Goal: Transaction & Acquisition: Book appointment/travel/reservation

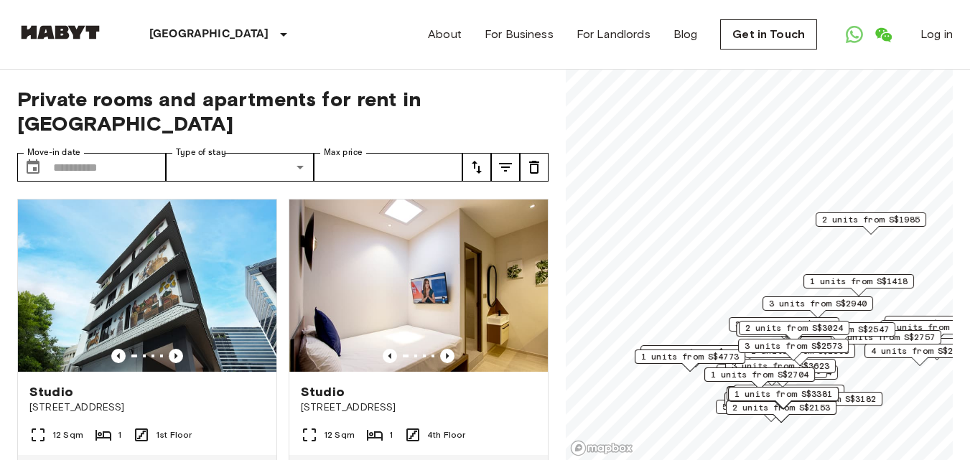
click at [761, 391] on span "1 units from S$3381" at bounding box center [784, 394] width 98 height 13
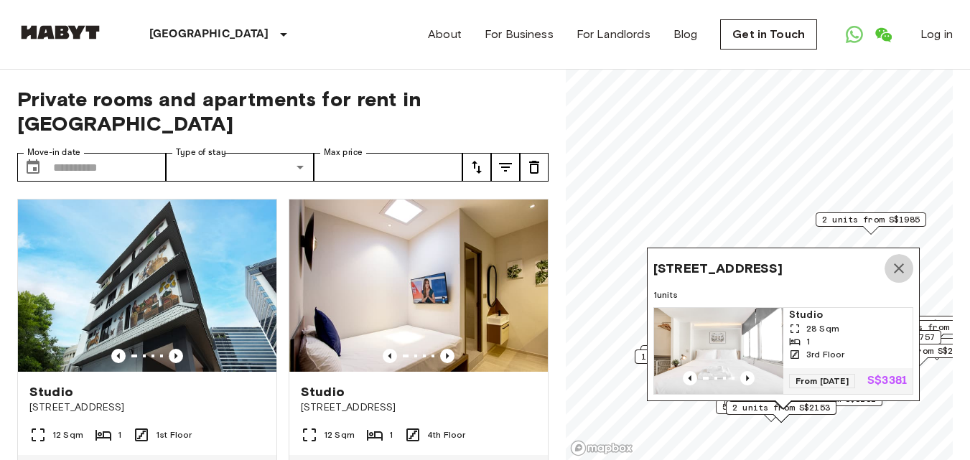
click at [898, 260] on icon "Map marker" at bounding box center [898, 268] width 17 height 17
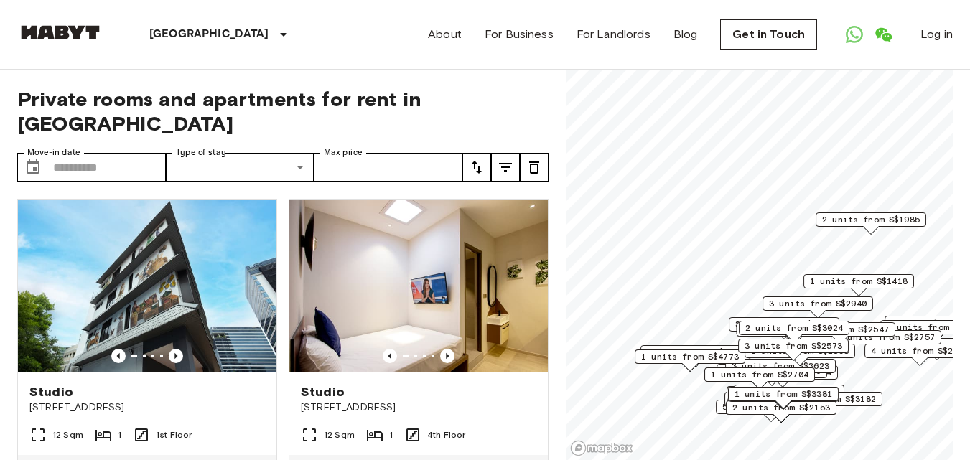
click at [877, 282] on span "1 units from S$1418" at bounding box center [859, 281] width 98 height 13
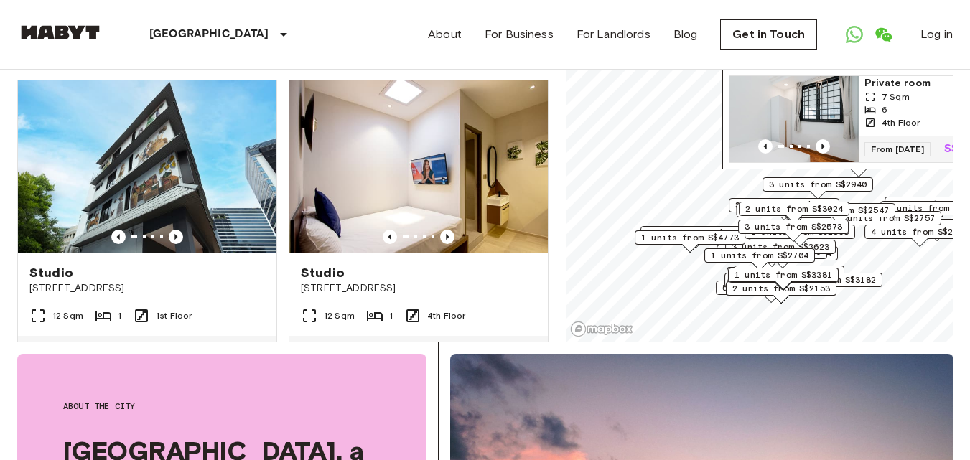
scroll to position [129, 0]
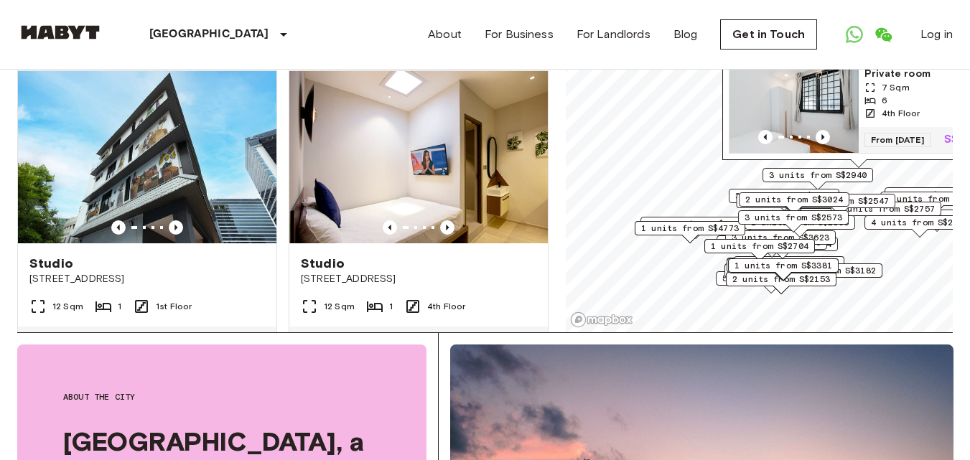
click at [793, 195] on span "2 units from S$3024" at bounding box center [794, 199] width 98 height 13
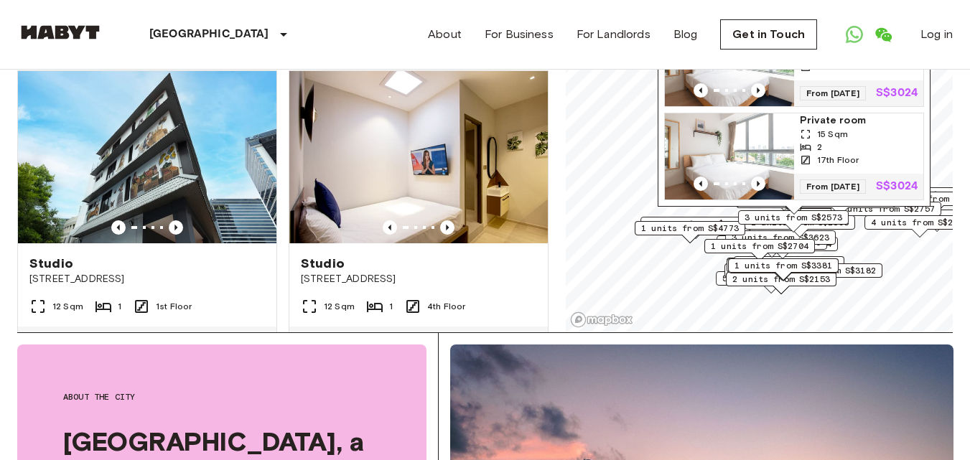
click at [803, 276] on div "1 units from S$3381" at bounding box center [783, 269] width 111 height 22
click at [818, 279] on div "1 units from S$3381" at bounding box center [783, 269] width 111 height 22
click at [735, 282] on span "2 units from S$2153" at bounding box center [781, 279] width 98 height 13
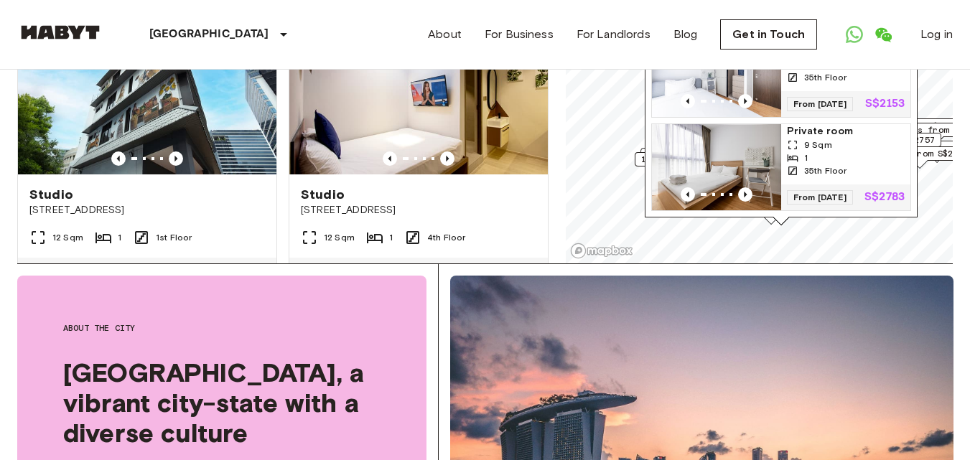
scroll to position [179, 0]
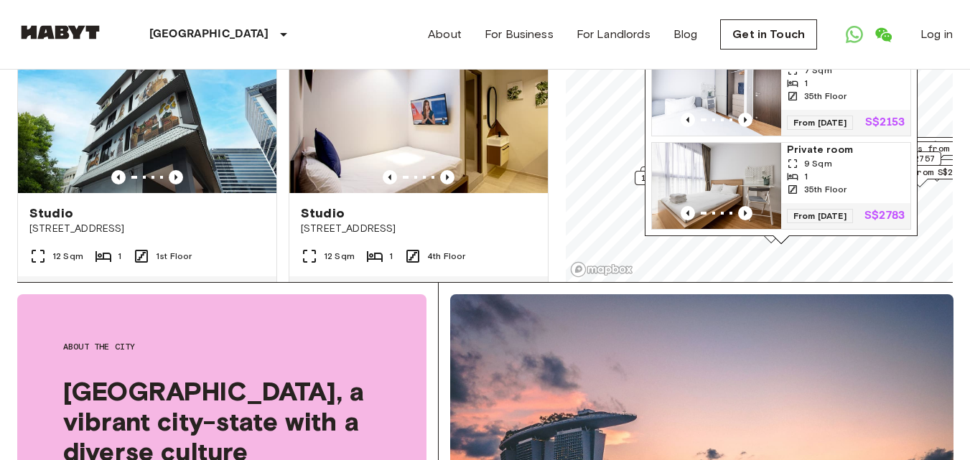
click at [905, 223] on div "Private room 7 Sqm 1 35th Floor From [DATE] S$2153 Private room 9 Sqm 1 35th Fl…" at bounding box center [781, 139] width 260 height 181
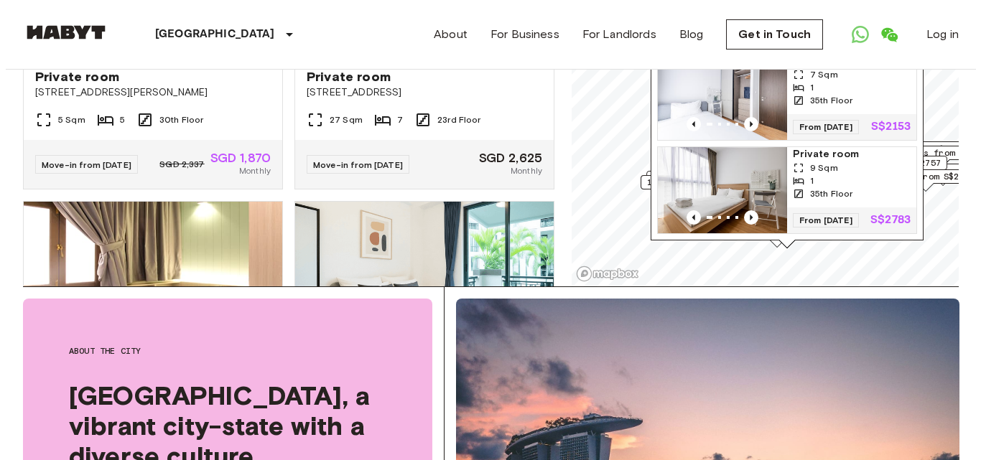
scroll to position [0, 0]
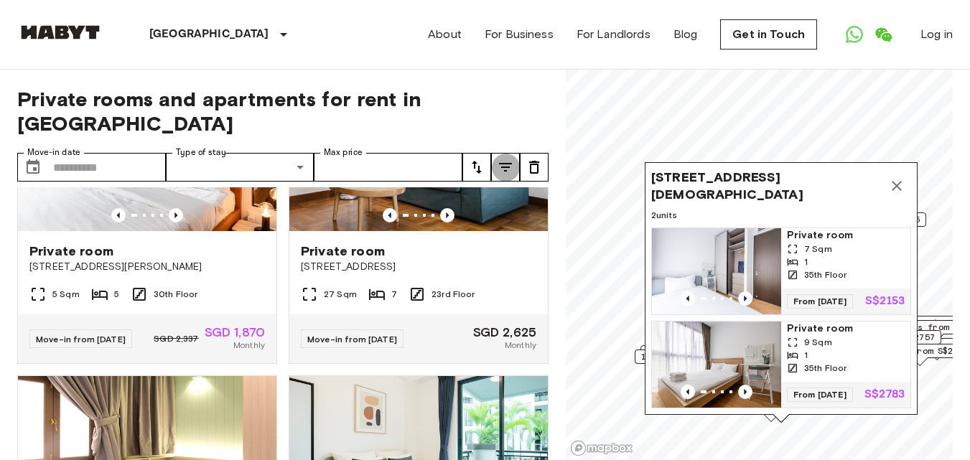
click at [509, 159] on icon "tune" at bounding box center [505, 167] width 17 height 17
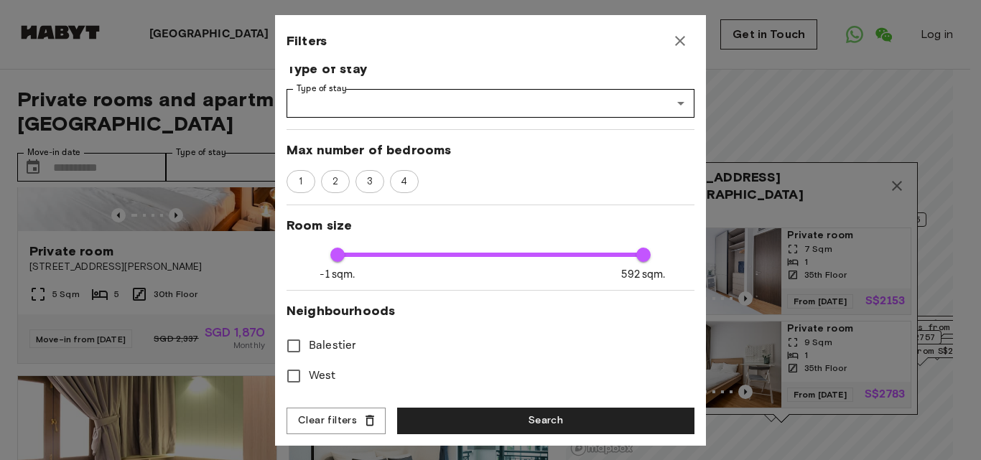
scroll to position [175, 0]
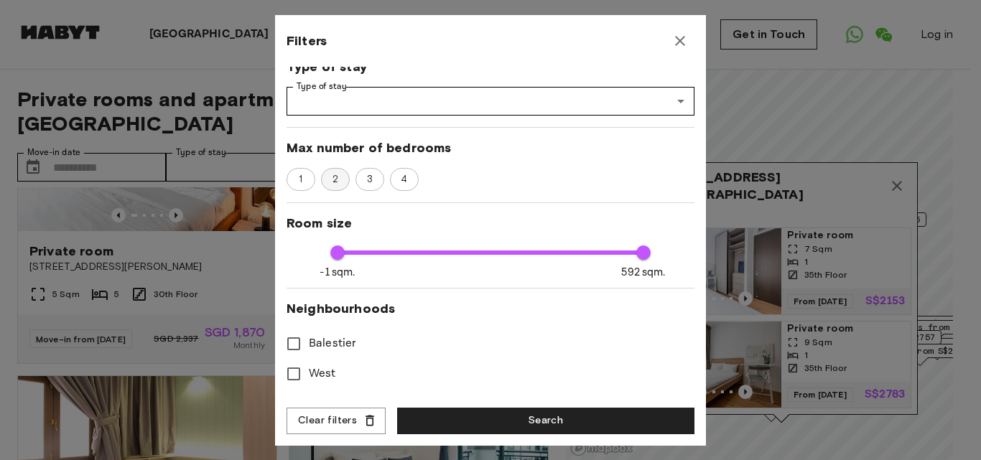
click at [335, 177] on span "2" at bounding box center [336, 179] width 22 height 14
type input "****"
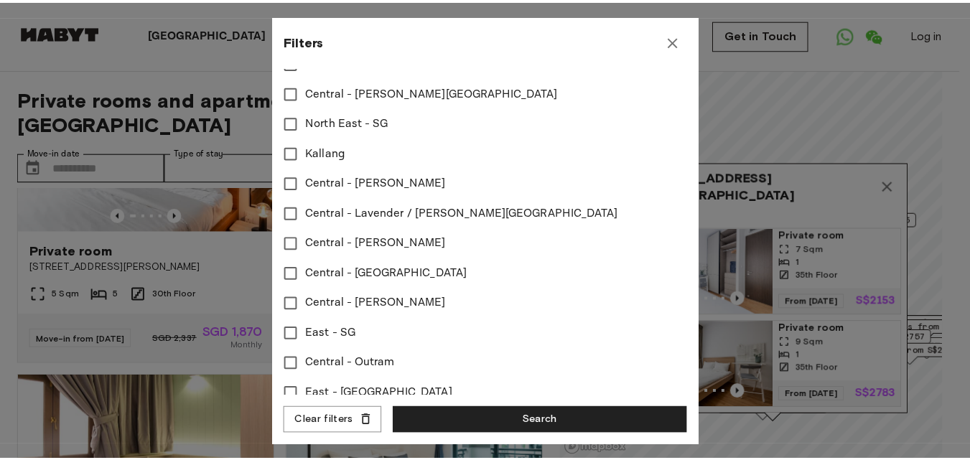
scroll to position [524, 0]
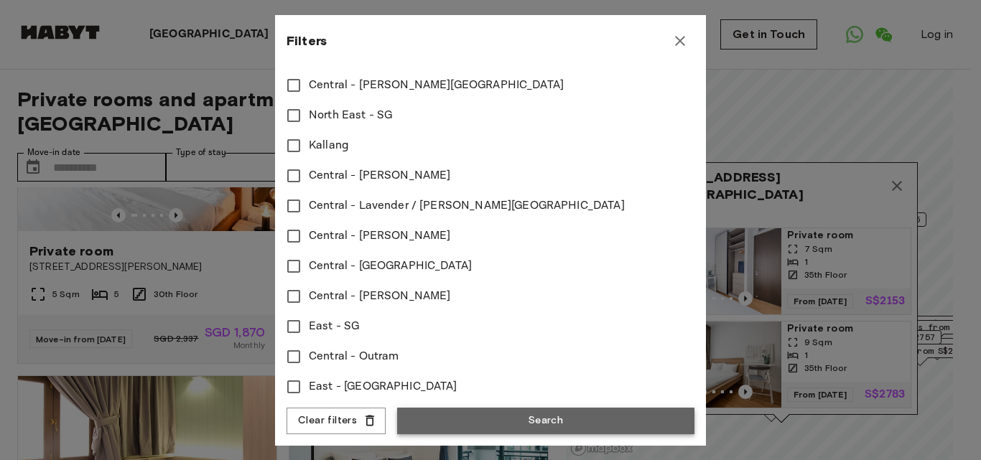
click at [589, 420] on button "Search" at bounding box center [545, 421] width 297 height 27
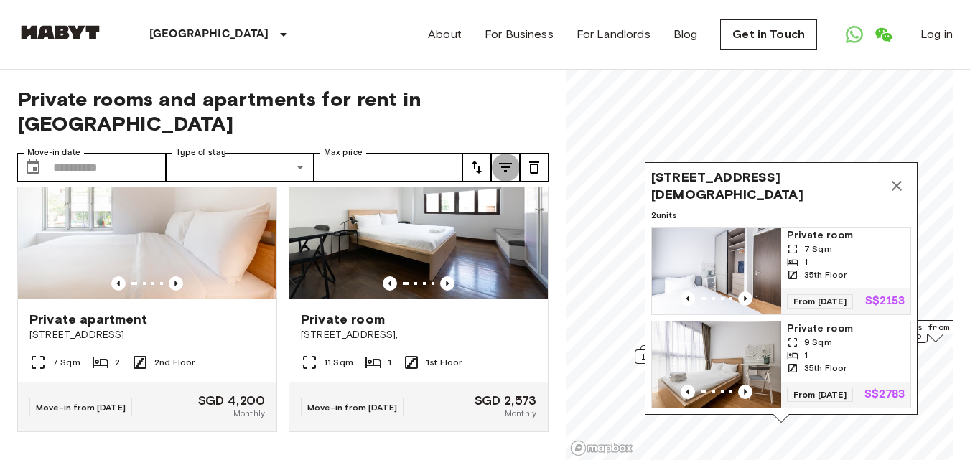
click at [513, 159] on icon "tune" at bounding box center [505, 167] width 17 height 17
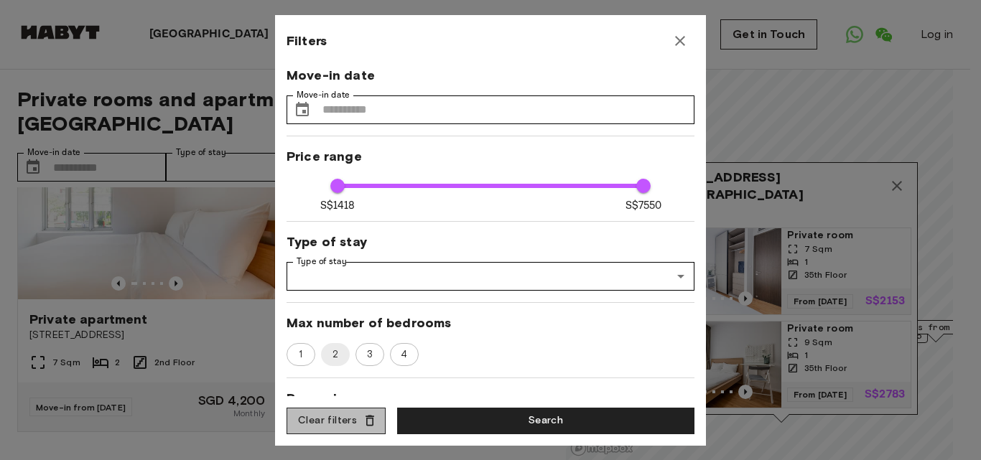
click at [353, 414] on button "Clear filters" at bounding box center [335, 421] width 99 height 27
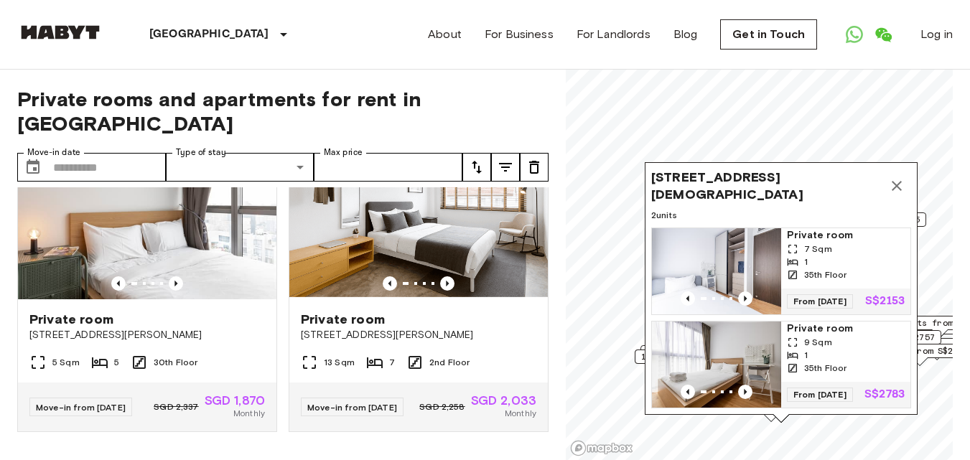
click at [505, 159] on icon "tune" at bounding box center [505, 167] width 17 height 17
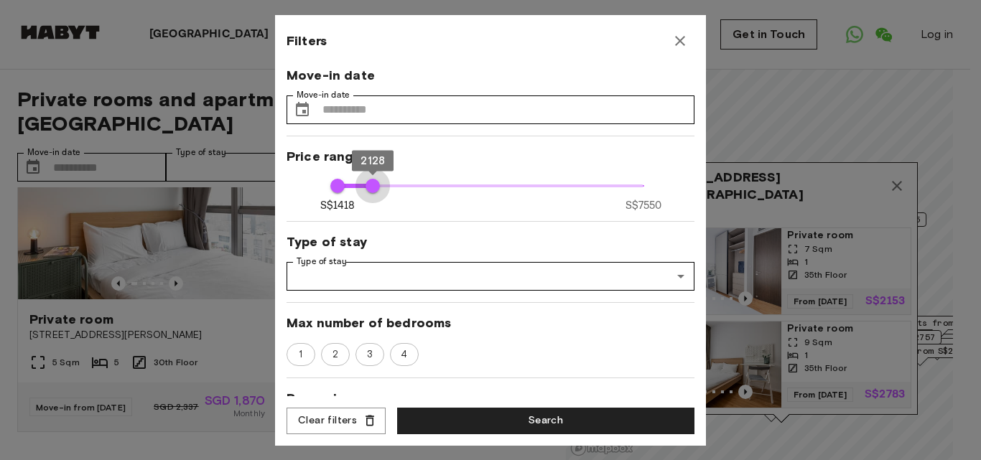
type input "****"
drag, startPoint x: 632, startPoint y: 186, endPoint x: 371, endPoint y: 180, distance: 260.7
click at [371, 180] on span "2138" at bounding box center [373, 186] width 14 height 14
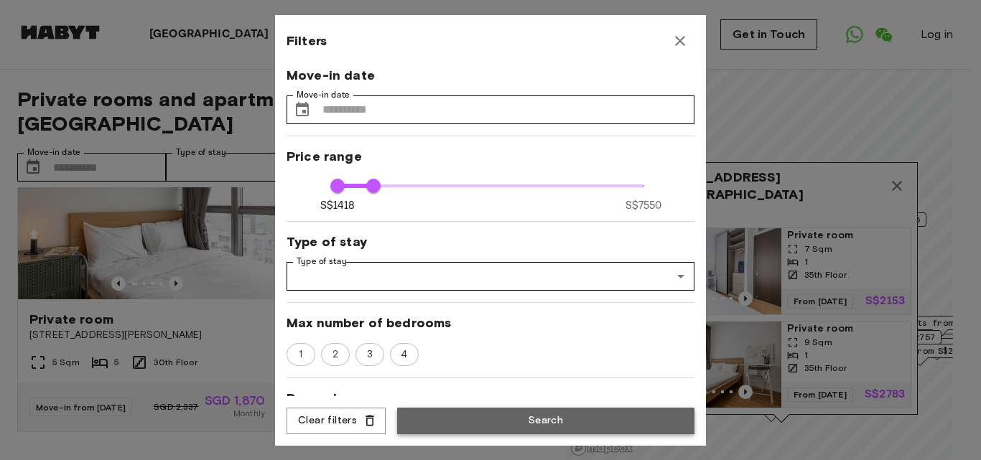
click at [519, 432] on button "Search" at bounding box center [545, 421] width 297 height 27
type input "****"
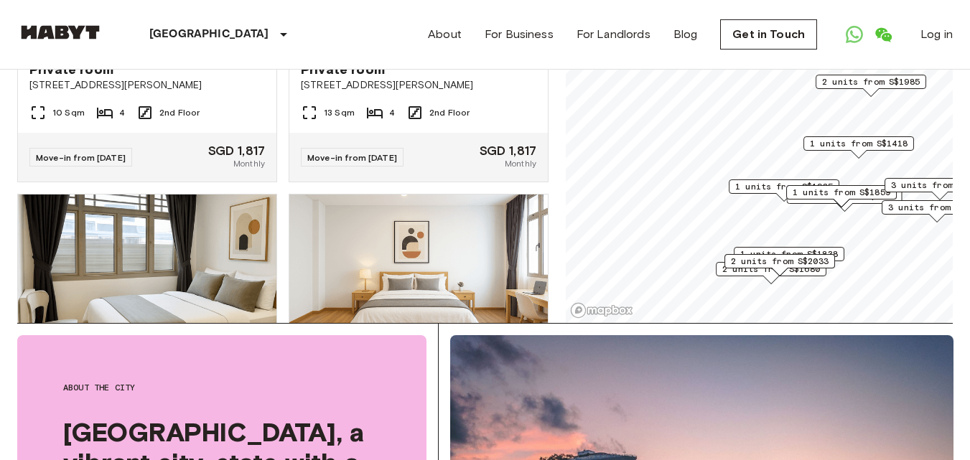
scroll to position [4325, 0]
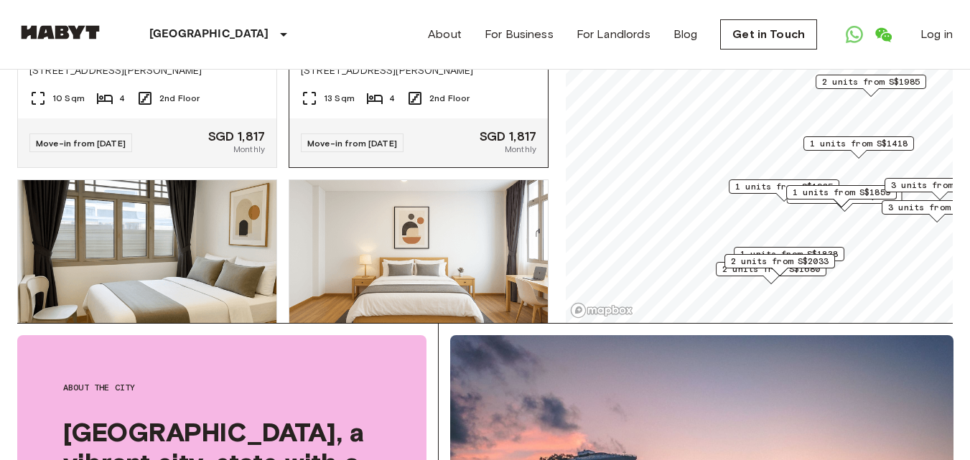
click at [402, 64] on div "Private room" at bounding box center [419, 55] width 236 height 17
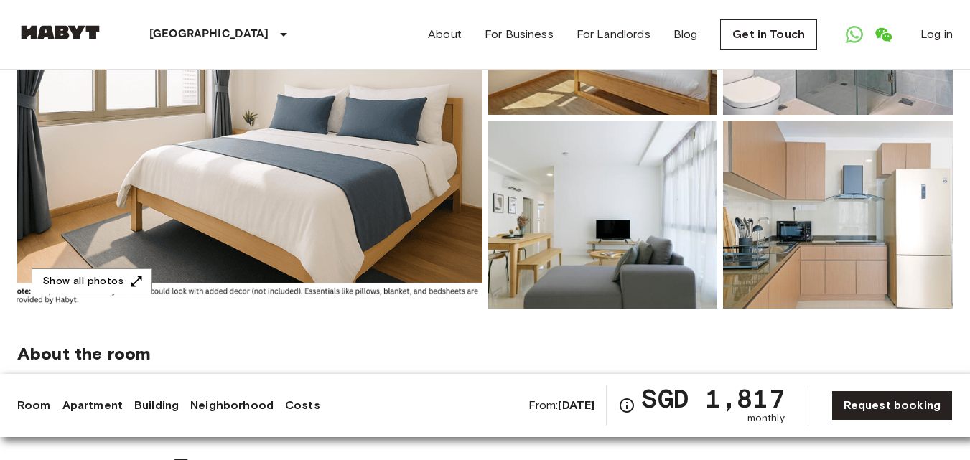
scroll to position [265, 0]
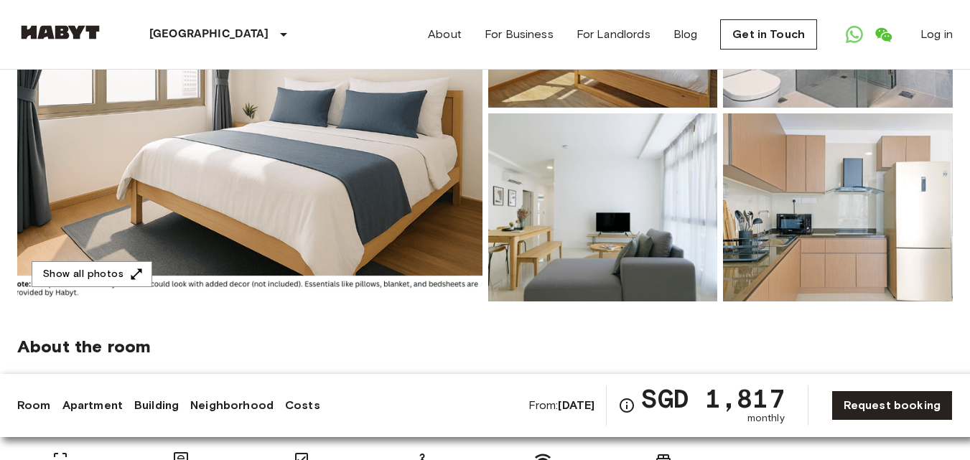
click at [148, 404] on link "Building" at bounding box center [156, 405] width 45 height 17
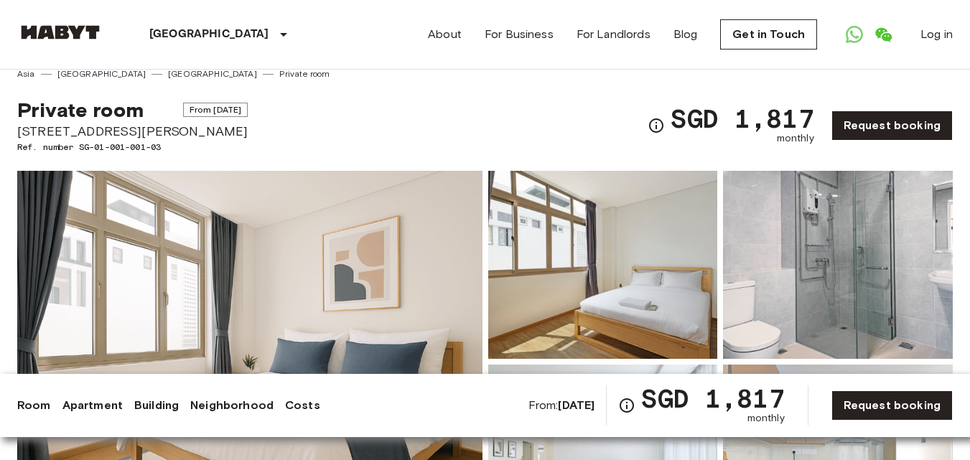
scroll to position [0, 0]
